Goal: Task Accomplishment & Management: Manage account settings

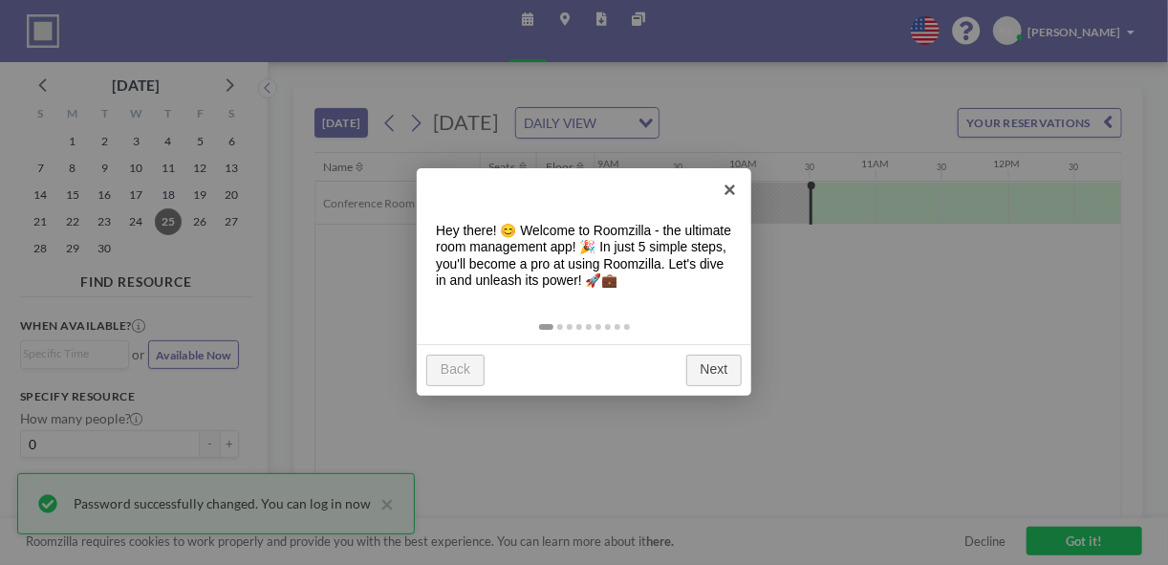
scroll to position [0, 1241]
click at [715, 382] on link "Next" at bounding box center [713, 370] width 55 height 32
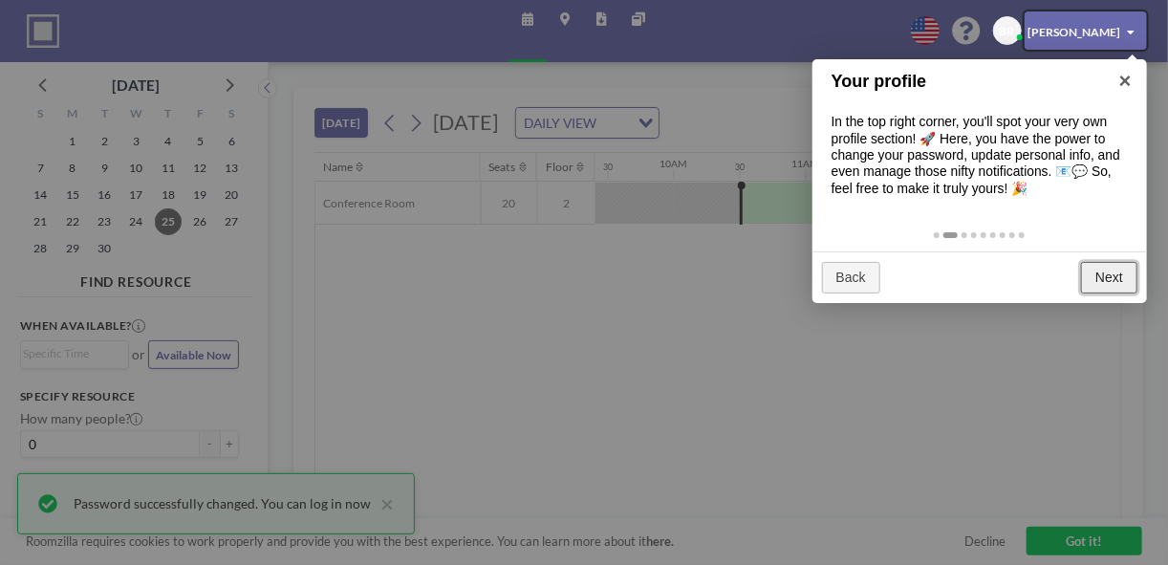
click at [1112, 277] on link "Next" at bounding box center [1108, 278] width 55 height 32
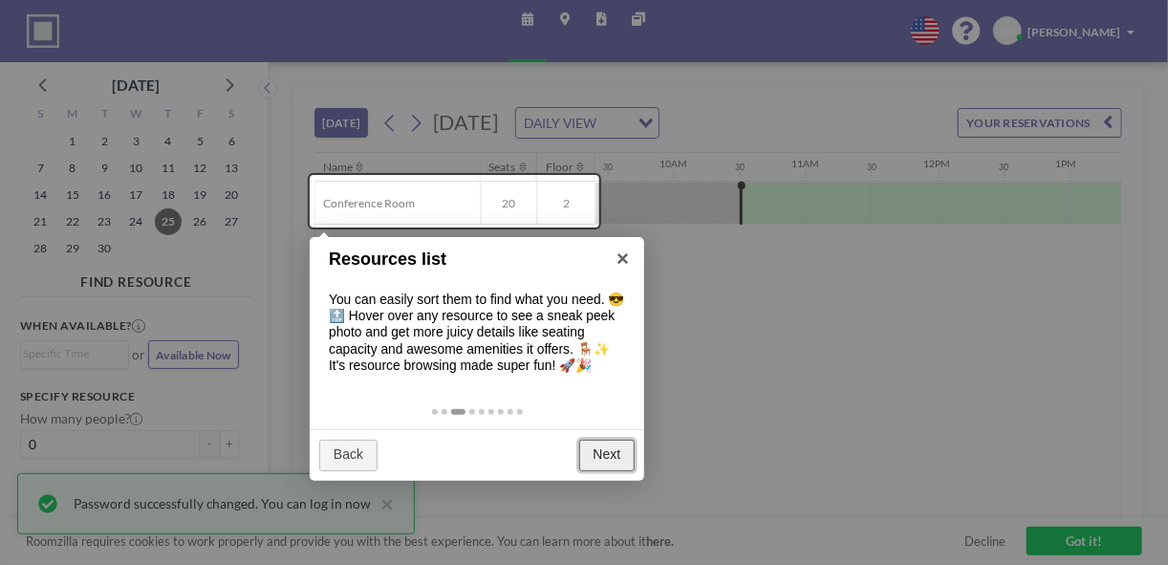
click at [601, 447] on link "Next" at bounding box center [606, 456] width 55 height 32
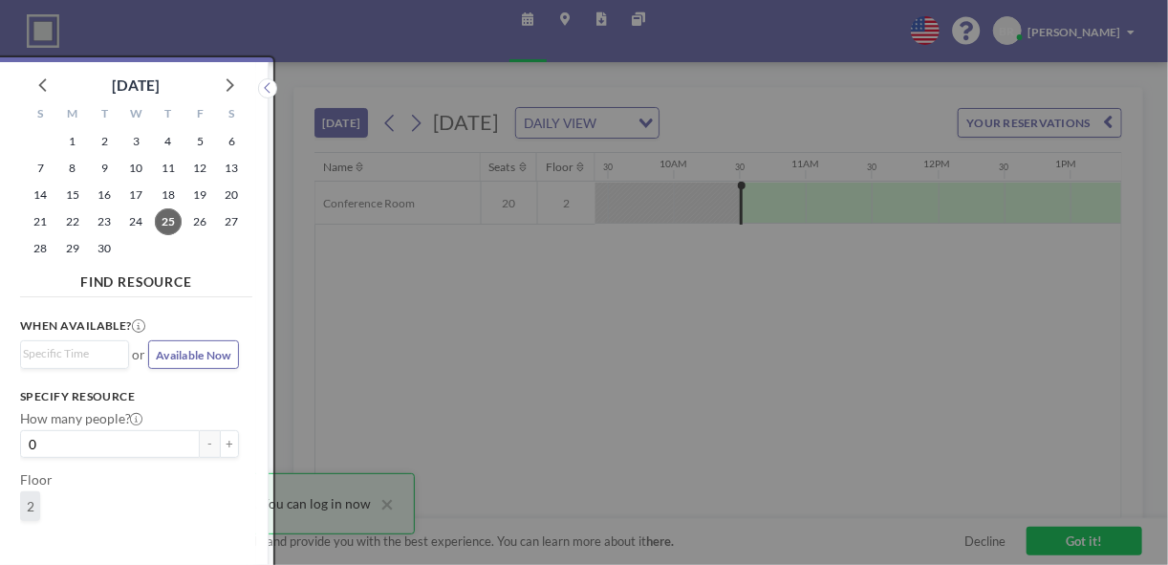
scroll to position [5, 0]
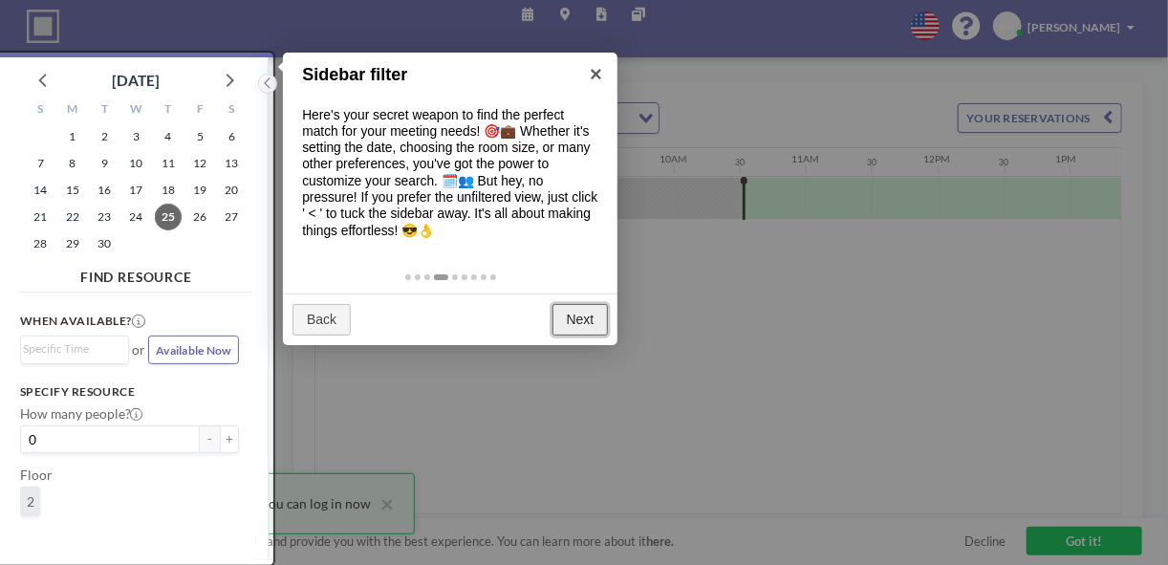
click at [578, 312] on link "Next" at bounding box center [579, 320] width 55 height 32
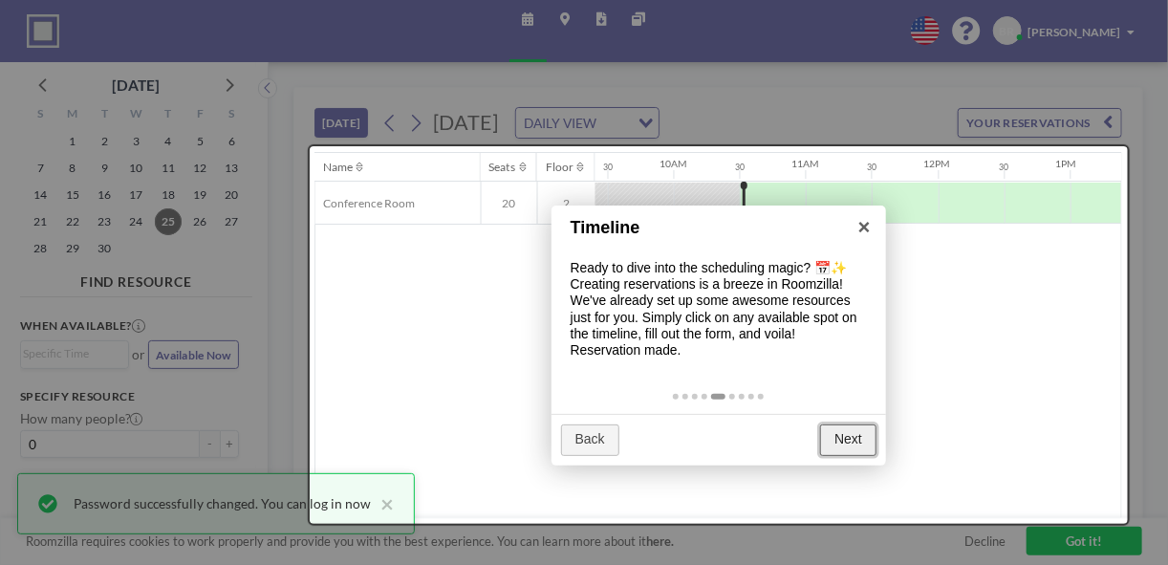
click at [840, 438] on link "Next" at bounding box center [847, 440] width 55 height 32
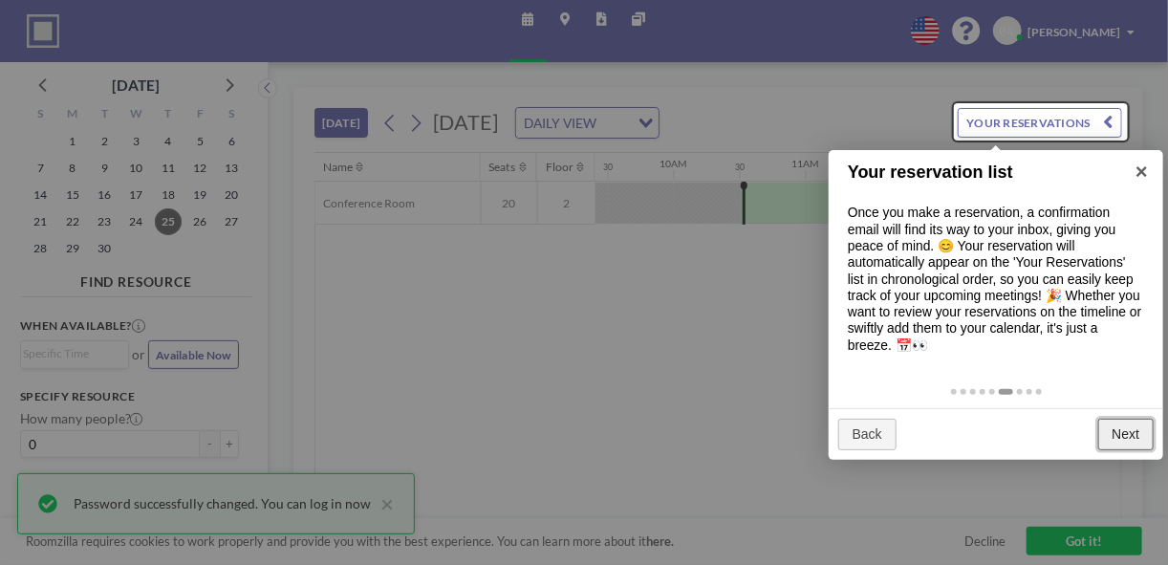
click at [1119, 441] on link "Next" at bounding box center [1125, 434] width 55 height 32
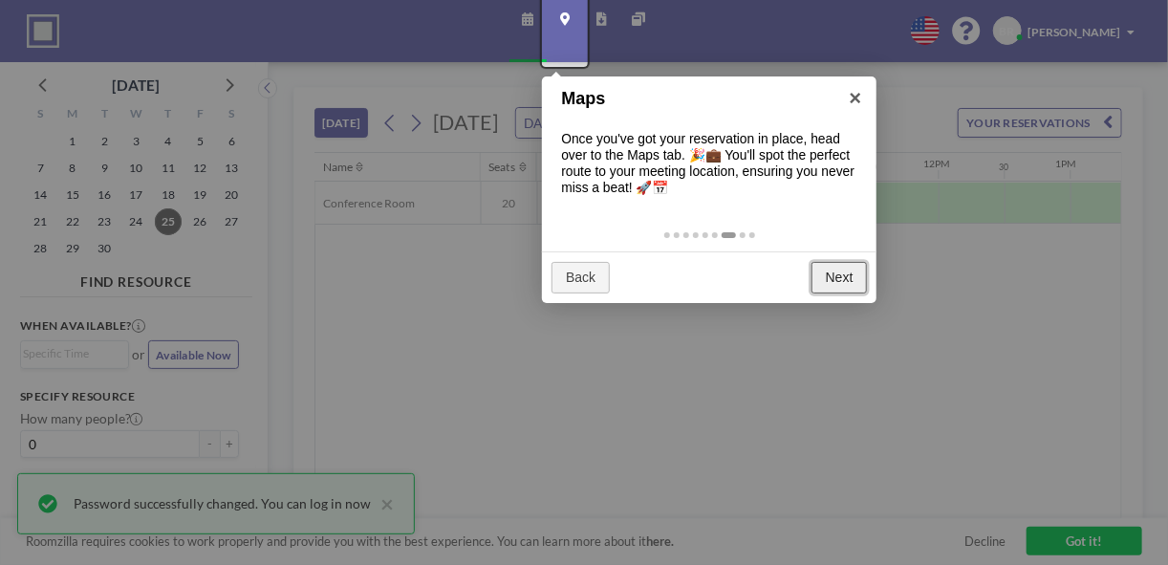
click at [830, 269] on link "Next" at bounding box center [838, 278] width 55 height 32
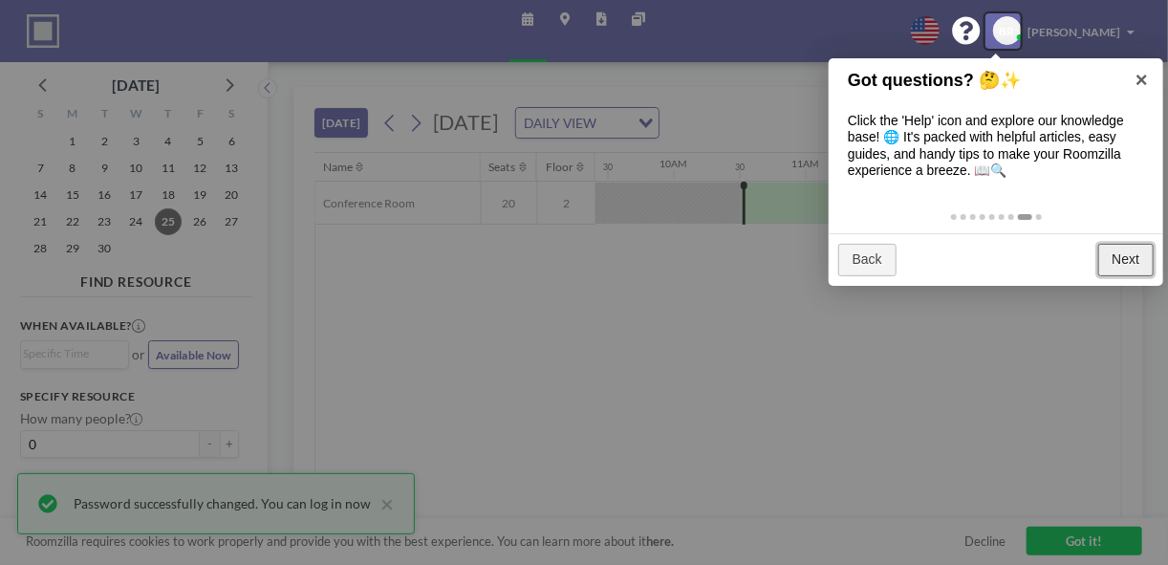
click at [1130, 255] on link "Next" at bounding box center [1125, 260] width 55 height 32
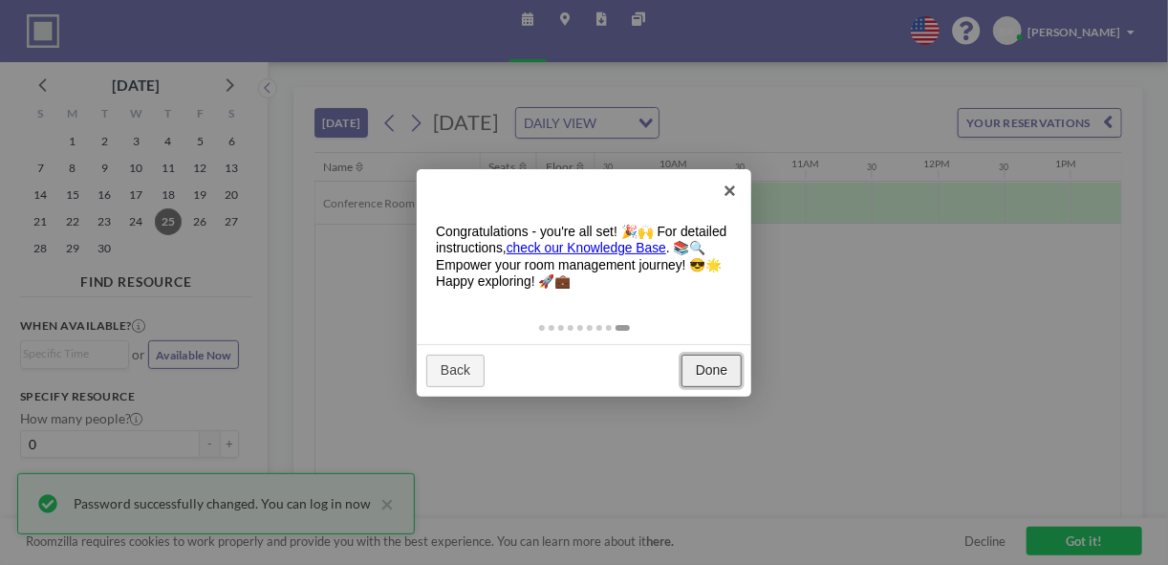
click at [707, 367] on link "Done" at bounding box center [711, 370] width 60 height 32
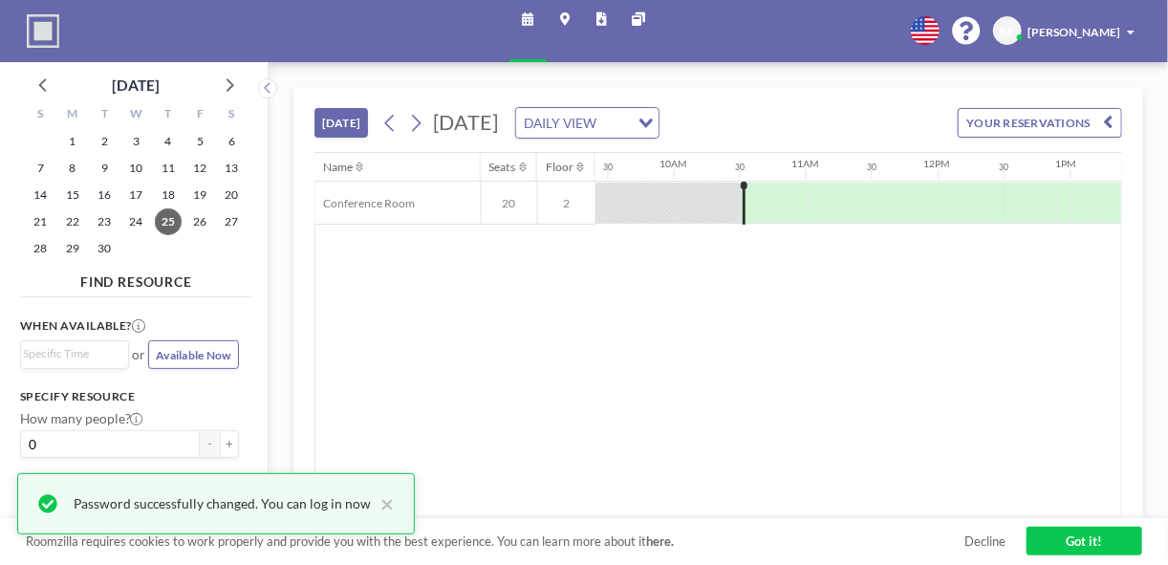
click at [1072, 122] on button "YOUR RESERVATIONS" at bounding box center [1039, 123] width 165 height 30
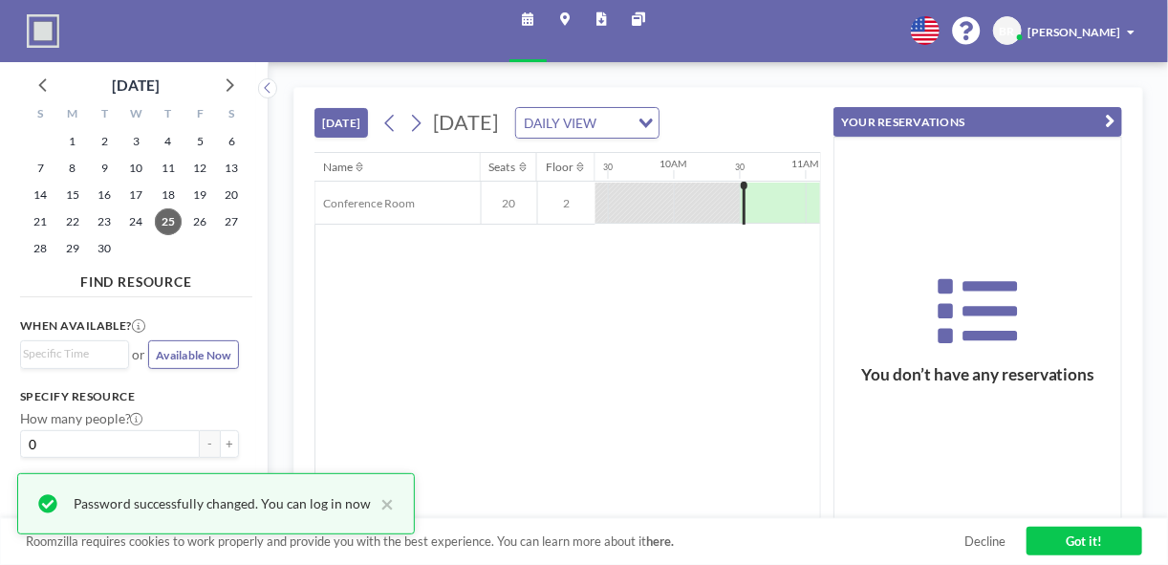
click at [1078, 534] on link "Got it!" at bounding box center [1084, 540] width 116 height 29
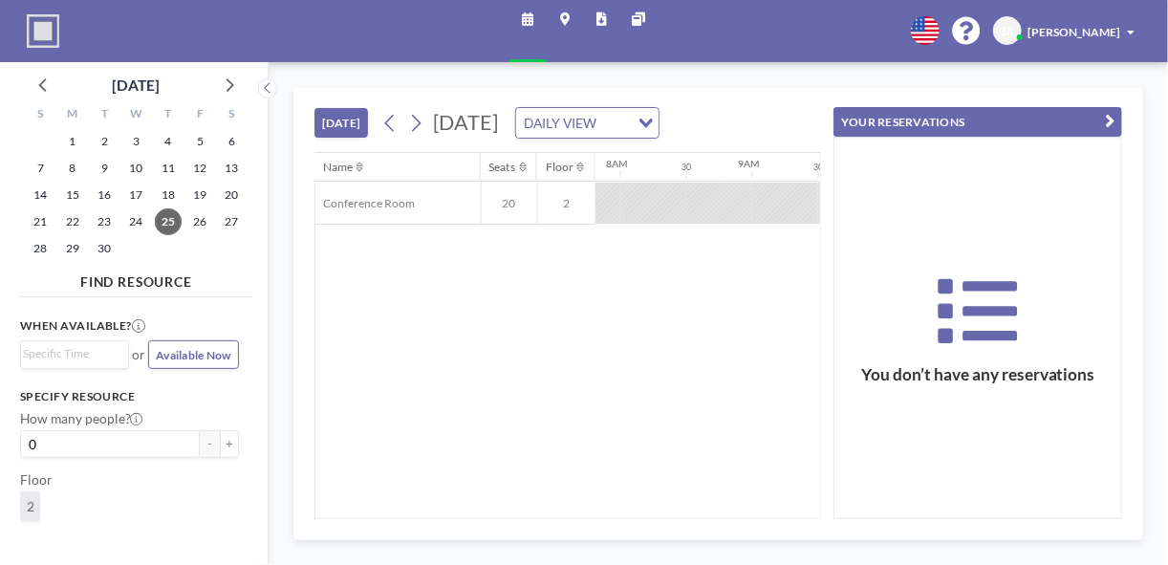
scroll to position [0, 1241]
click at [1110, 118] on icon "button" at bounding box center [1109, 122] width 10 height 20
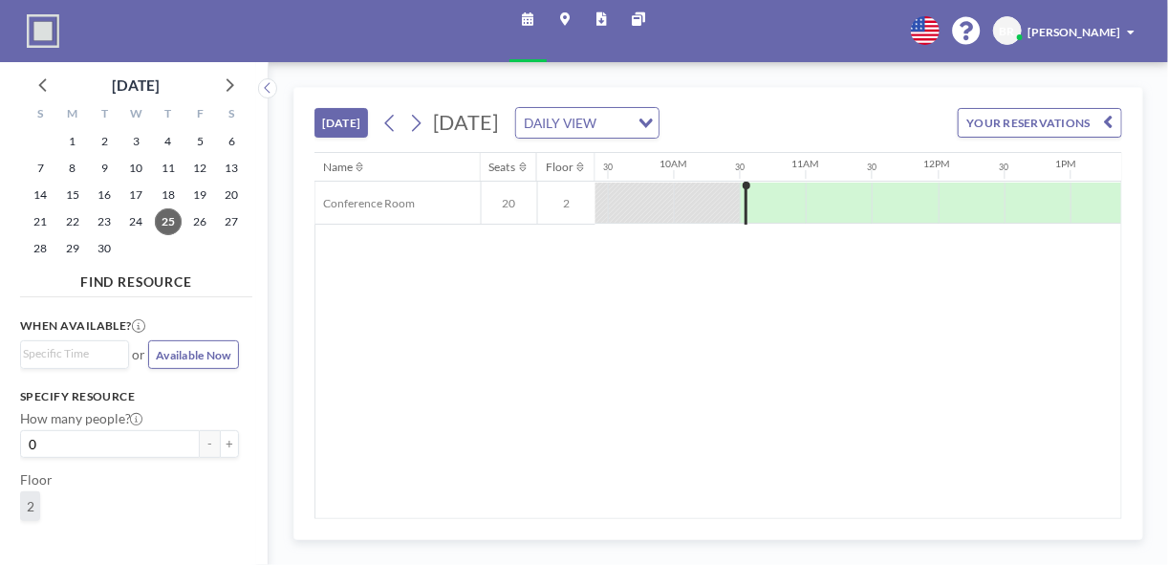
click at [1016, 124] on button "YOUR RESERVATIONS" at bounding box center [1039, 123] width 165 height 30
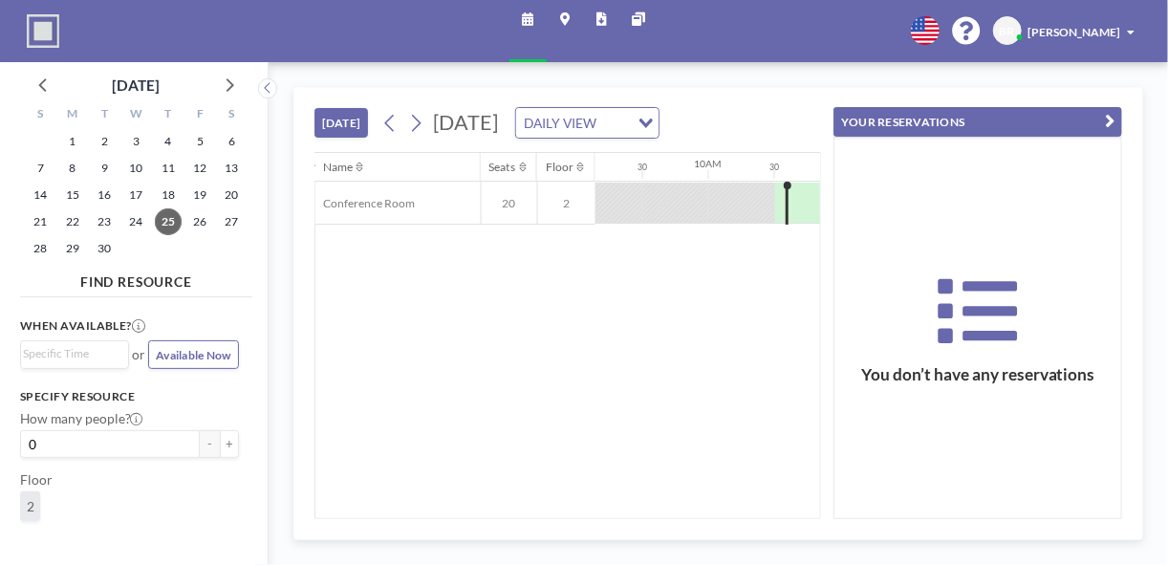
scroll to position [0, 1241]
